Goal: Communication & Community: Answer question/provide support

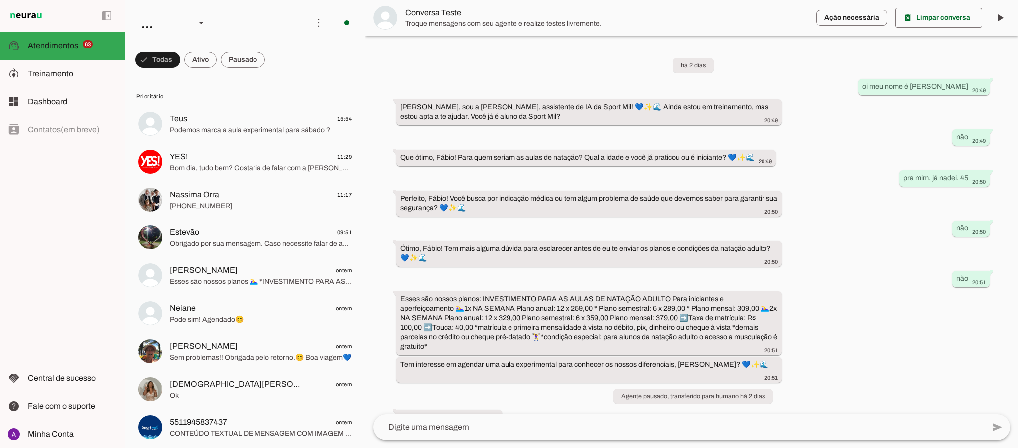
scroll to position [60, 0]
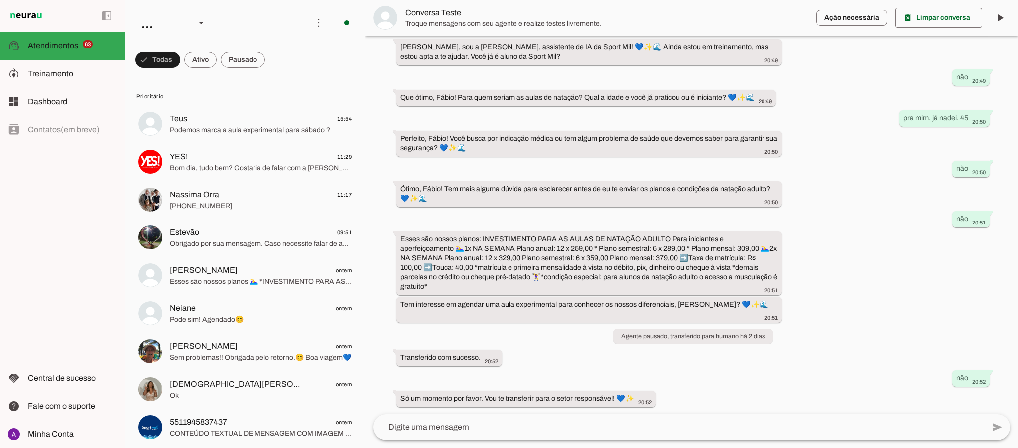
click at [847, 265] on div "há 2 dias oi meu nome é fábio natação 20:49 [PERSON_NAME], sou a [PERSON_NAME],…" at bounding box center [691, 225] width 653 height 378
click at [855, 248] on div "há 2 dias oi meu nome é fábio natação 20:49 [PERSON_NAME], sou a [PERSON_NAME],…" at bounding box center [691, 225] width 653 height 378
drag, startPoint x: 857, startPoint y: 253, endPoint x: 880, endPoint y: 279, distance: 35.0
click at [880, 279] on div "há 2 dias oi meu nome é fábio natação 20:49 [PERSON_NAME], sou a [PERSON_NAME],…" at bounding box center [691, 225] width 653 height 378
drag, startPoint x: 880, startPoint y: 279, endPoint x: 823, endPoint y: 307, distance: 63.6
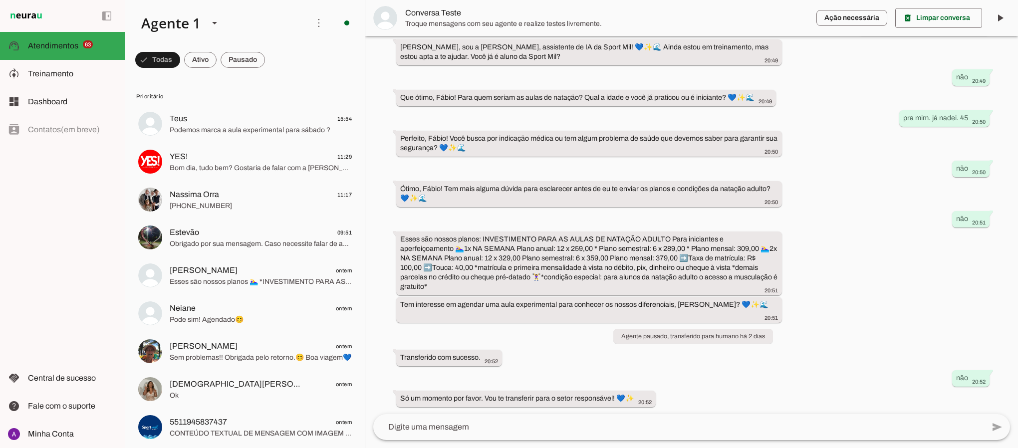
click at [823, 307] on div "há 2 dias oi meu nome é fábio natação 20:49 [PERSON_NAME], sou a [PERSON_NAME],…" at bounding box center [691, 225] width 653 height 378
click at [849, 352] on div "há 2 dias oi meu nome é fábio natação 20:49 [PERSON_NAME], sou a [PERSON_NAME],…" at bounding box center [691, 225] width 653 height 378
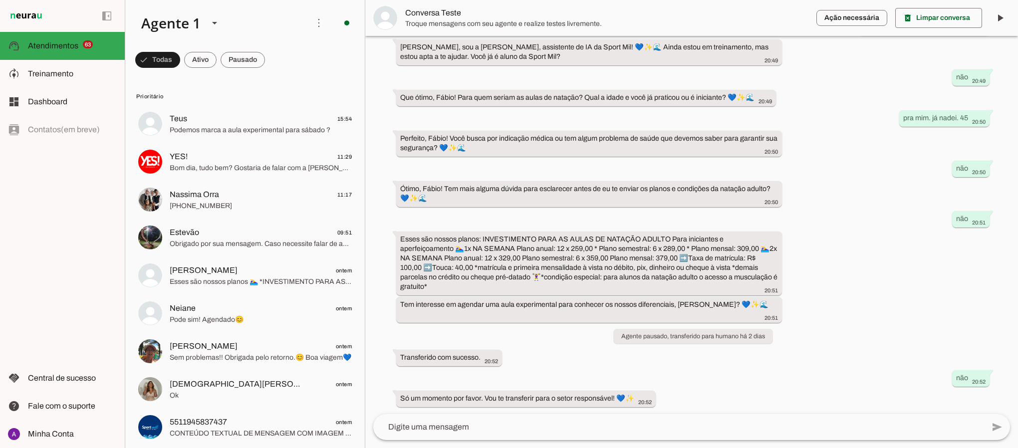
click at [849, 273] on div "há 2 dias oi meu nome é fábio natação 20:49 [PERSON_NAME], sou a [PERSON_NAME],…" at bounding box center [691, 225] width 653 height 378
click at [777, 403] on div "há 2 dias oi meu nome é fábio natação 20:49 [PERSON_NAME], sou a [PERSON_NAME],…" at bounding box center [691, 225] width 653 height 378
click at [843, 198] on div "há 2 dias oi meu nome é fábio natação 20:49 [PERSON_NAME], sou a [PERSON_NAME],…" at bounding box center [691, 225] width 653 height 378
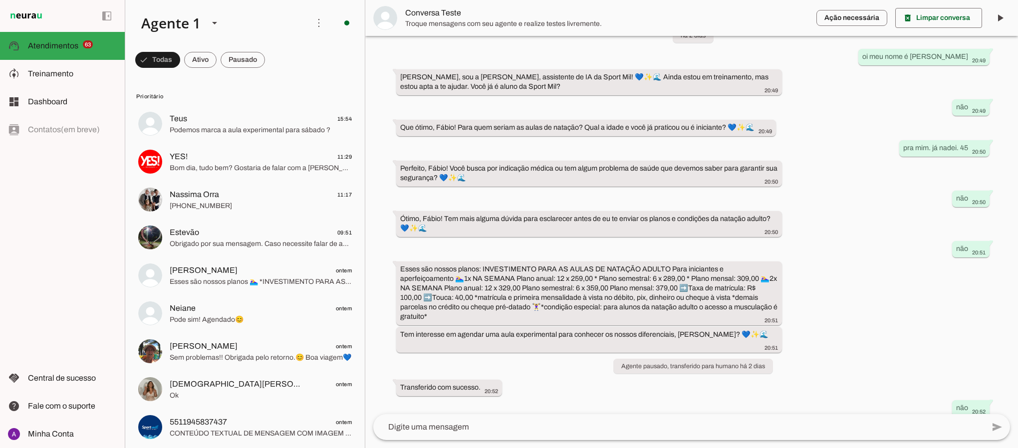
scroll to position [0, 0]
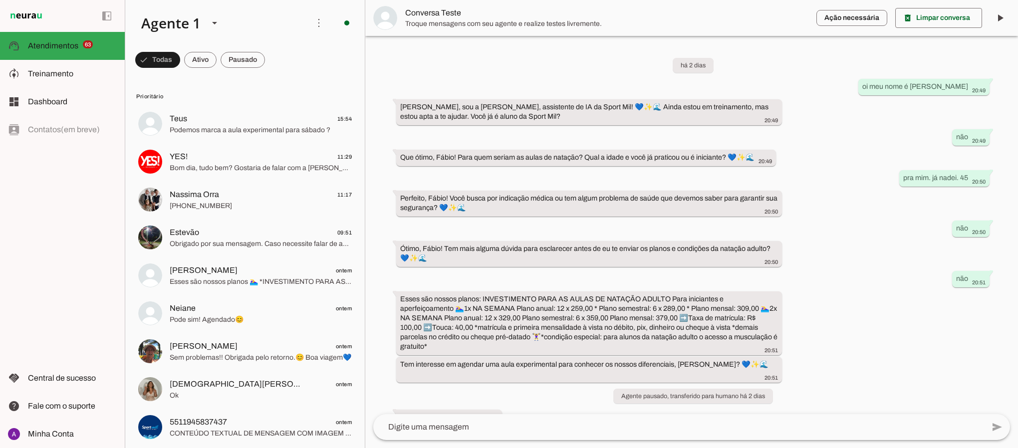
click at [843, 217] on div "há 2 dias oi meu nome é fábio natação 20:49 [PERSON_NAME], sou a [PERSON_NAME],…" at bounding box center [691, 225] width 653 height 378
click at [830, 228] on div "há 2 dias oi meu nome é fábio natação 20:49 [PERSON_NAME], sou a [PERSON_NAME],…" at bounding box center [691, 225] width 653 height 378
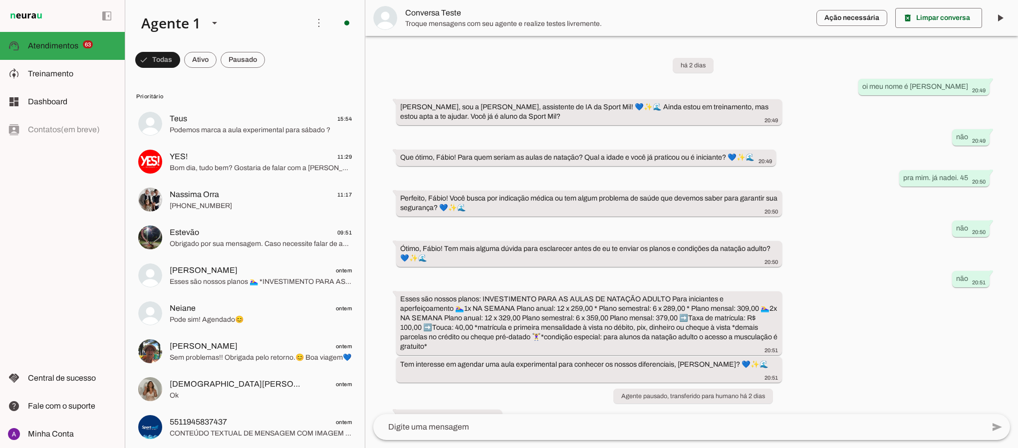
click at [830, 228] on div "há 2 dias oi meu nome é fábio natação 20:49 [PERSON_NAME], sou a [PERSON_NAME],…" at bounding box center [691, 225] width 653 height 378
click at [837, 200] on div "há 2 dias oi meu nome é fábio natação 20:49 [PERSON_NAME], sou a [PERSON_NAME],…" at bounding box center [691, 225] width 653 height 378
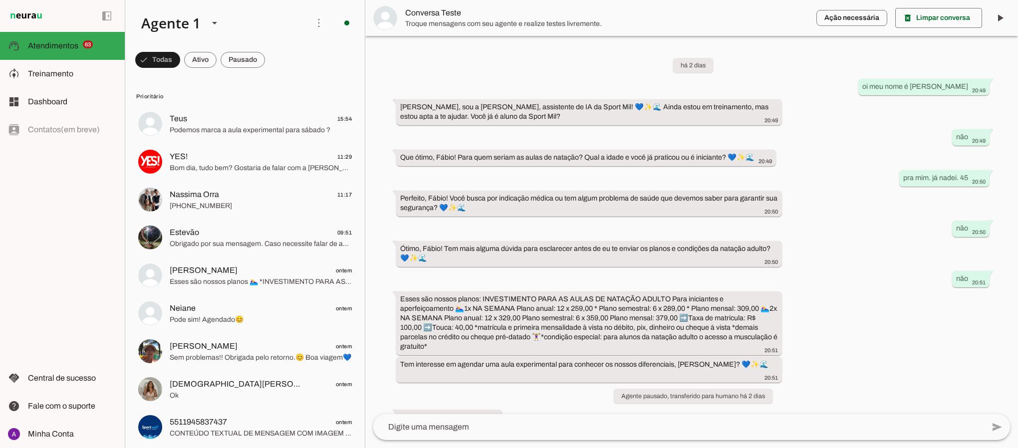
click at [840, 173] on div "há 2 dias oi meu nome é fábio natação 20:49 [PERSON_NAME], sou a [PERSON_NAME],…" at bounding box center [691, 225] width 653 height 378
drag, startPoint x: 846, startPoint y: 171, endPoint x: 792, endPoint y: 59, distance: 124.5
click at [792, 59] on div "há 2 dias oi meu nome é fábio natação 20:49 [PERSON_NAME], sou a [PERSON_NAME],…" at bounding box center [691, 225] width 653 height 378
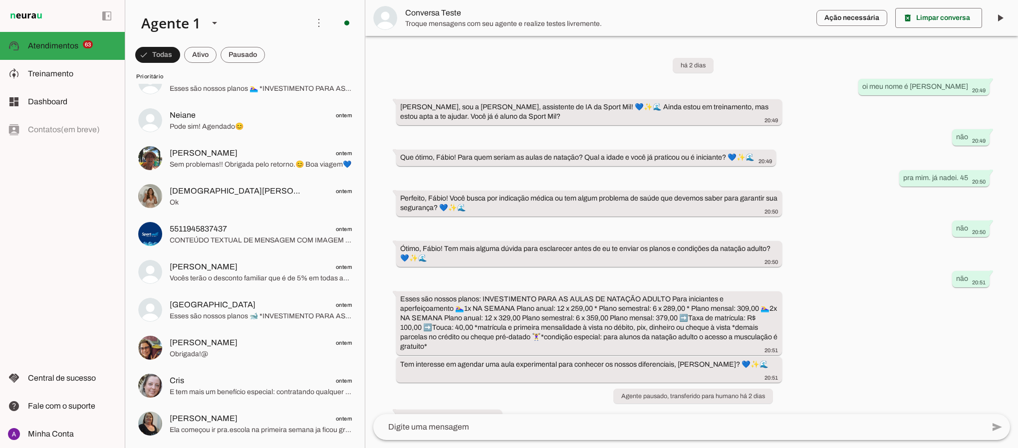
scroll to position [210, 0]
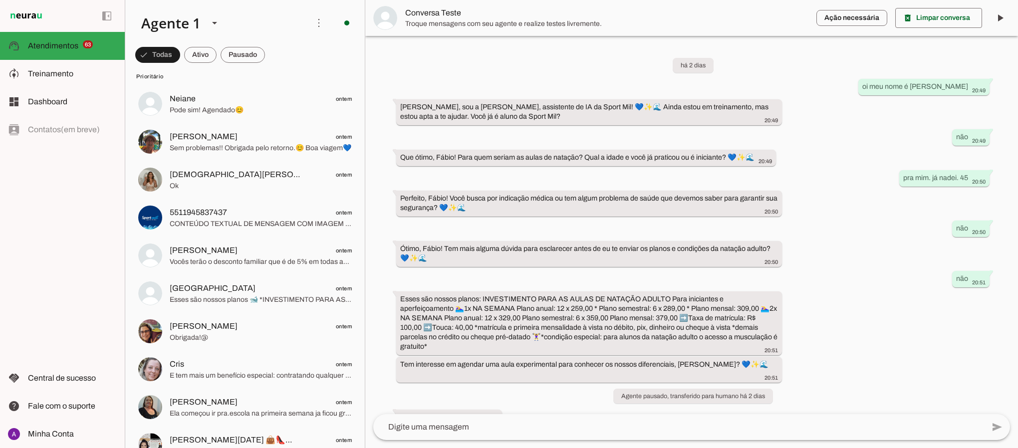
drag, startPoint x: 826, startPoint y: 218, endPoint x: 823, endPoint y: 211, distance: 7.1
click at [823, 211] on div "há 2 dias oi meu nome é fábio natação 20:49 [PERSON_NAME], sou a [PERSON_NAME],…" at bounding box center [691, 225] width 653 height 378
click at [817, 171] on div "há 2 dias oi meu nome é fábio natação 20:49 [PERSON_NAME], sou a [PERSON_NAME],…" at bounding box center [691, 225] width 653 height 378
